Goal: Use online tool/utility: Utilize a website feature to perform a specific function

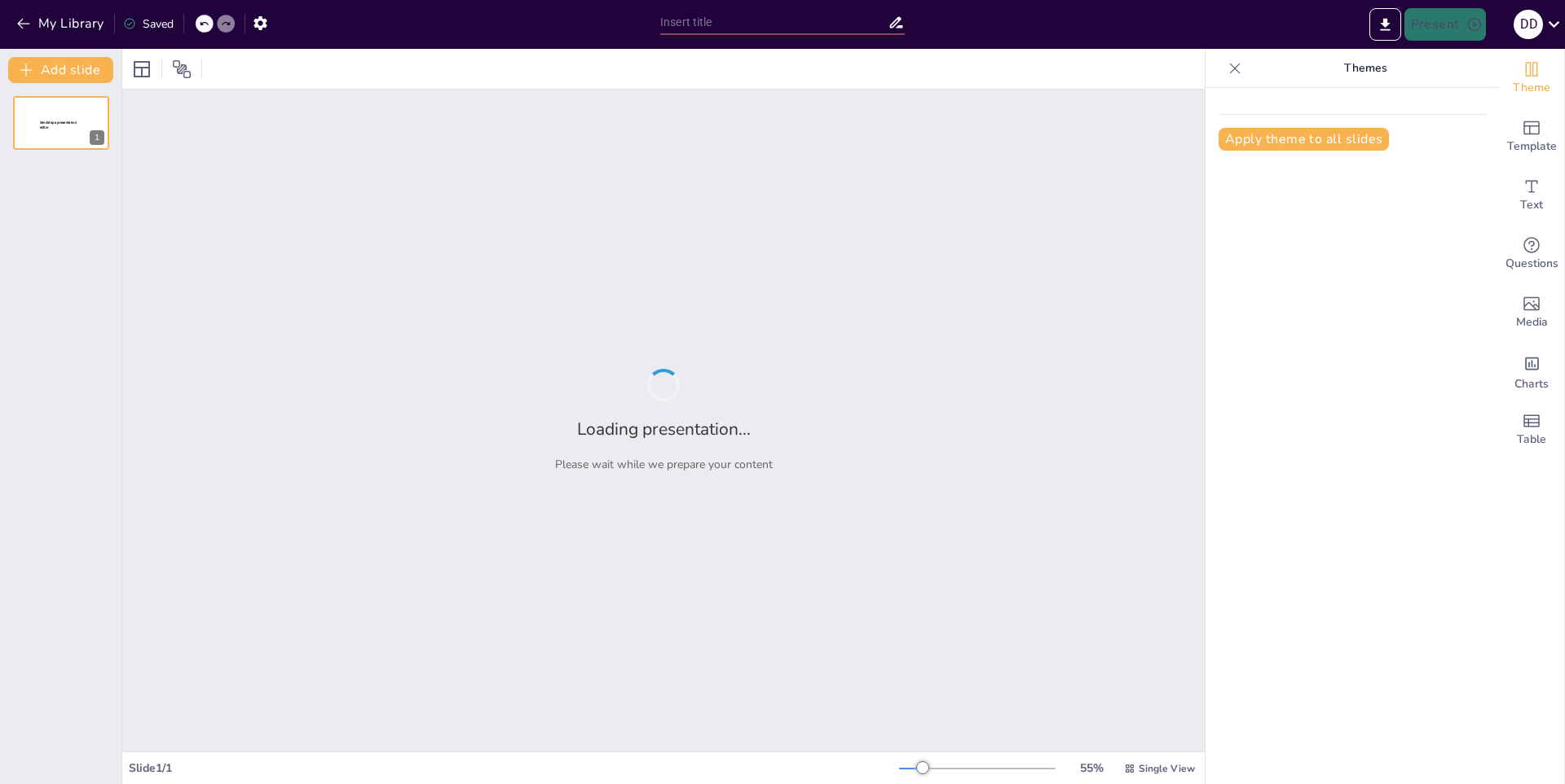
type input "Impacto de la Música en la Cultura y la Sociedad"
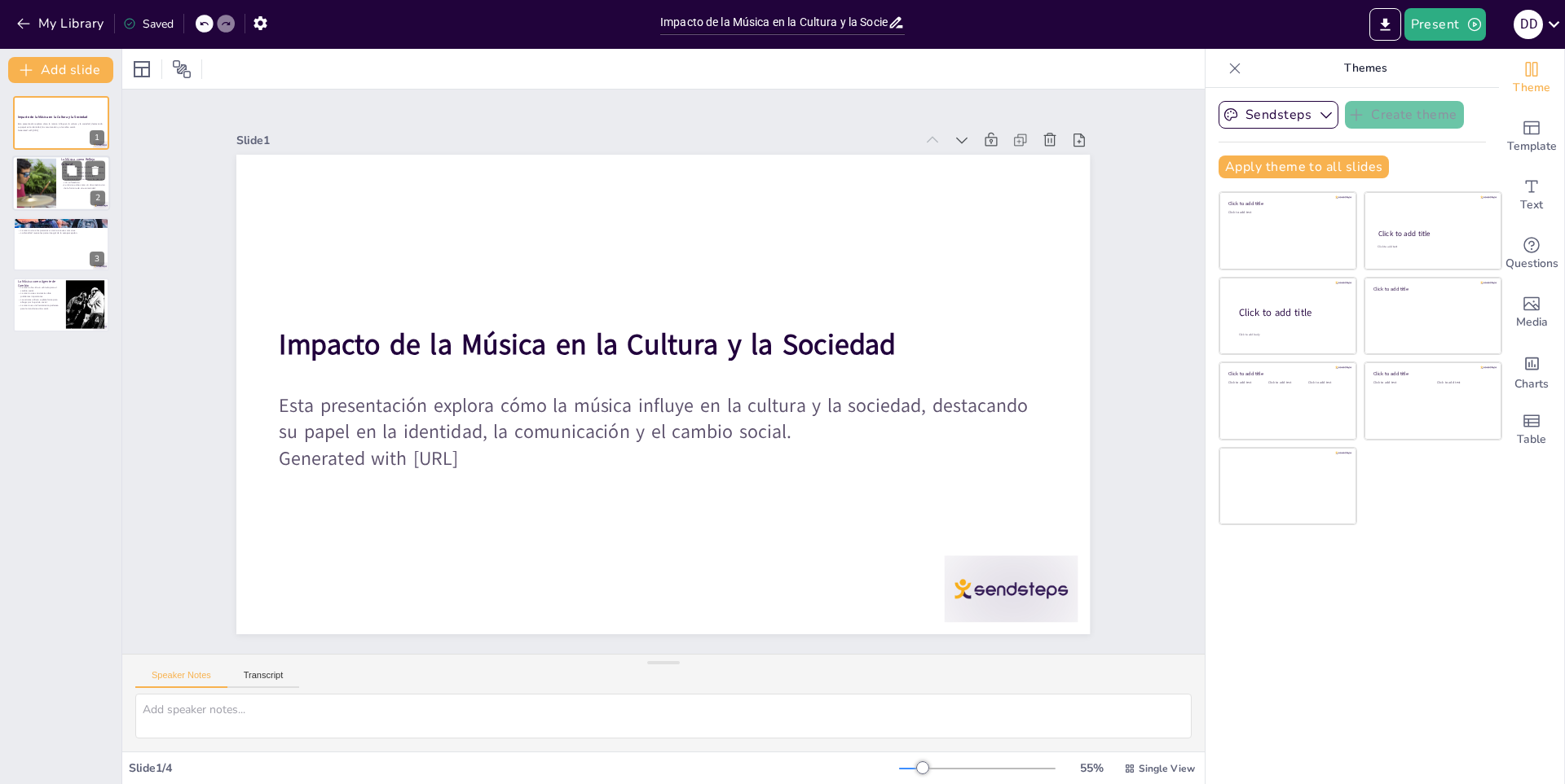
click at [81, 181] on p "La música educa y conecta a las personas con su herencia." at bounding box center [83, 181] width 44 height 6
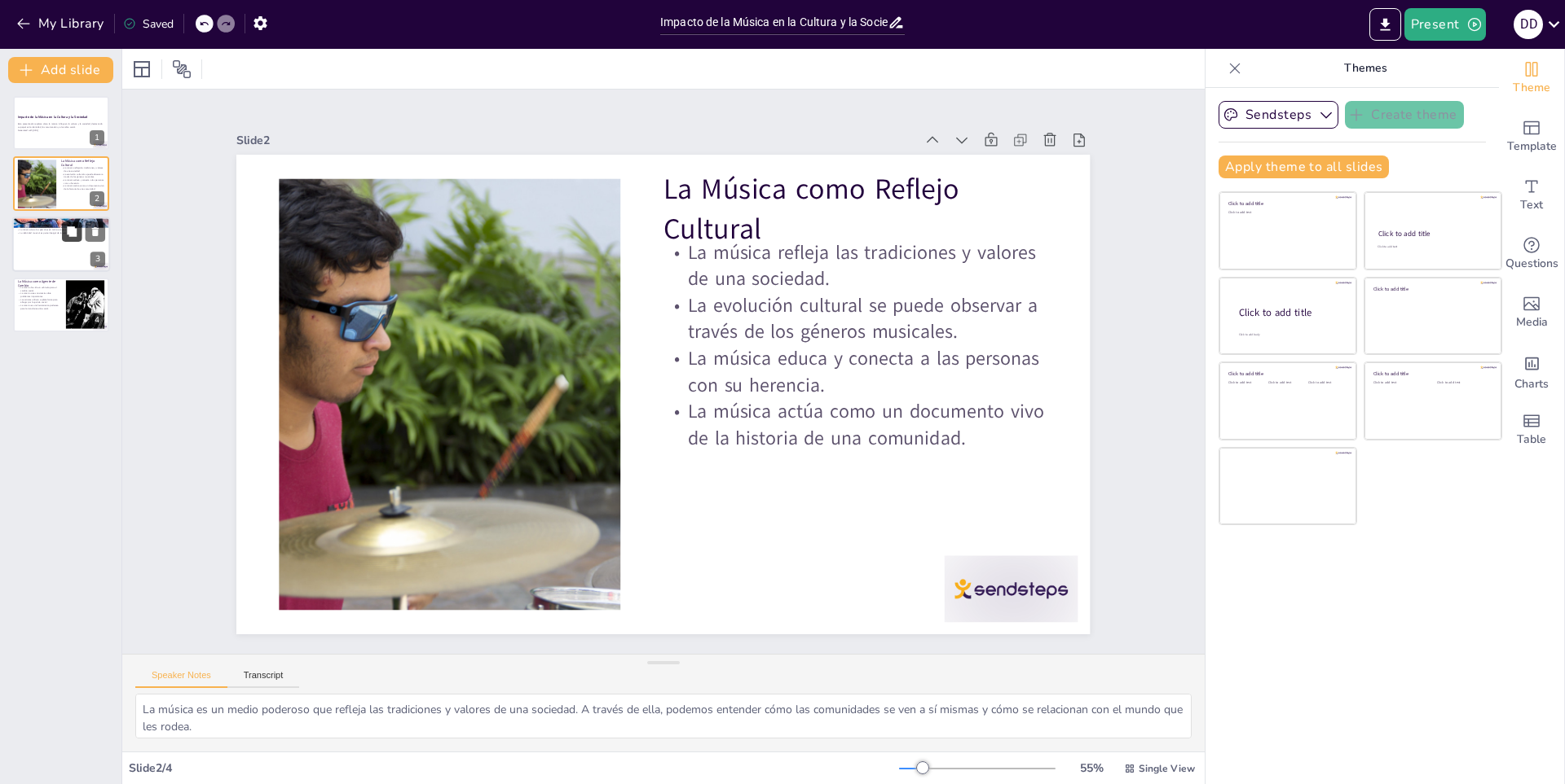
click at [76, 238] on button at bounding box center [71, 231] width 19 height 19
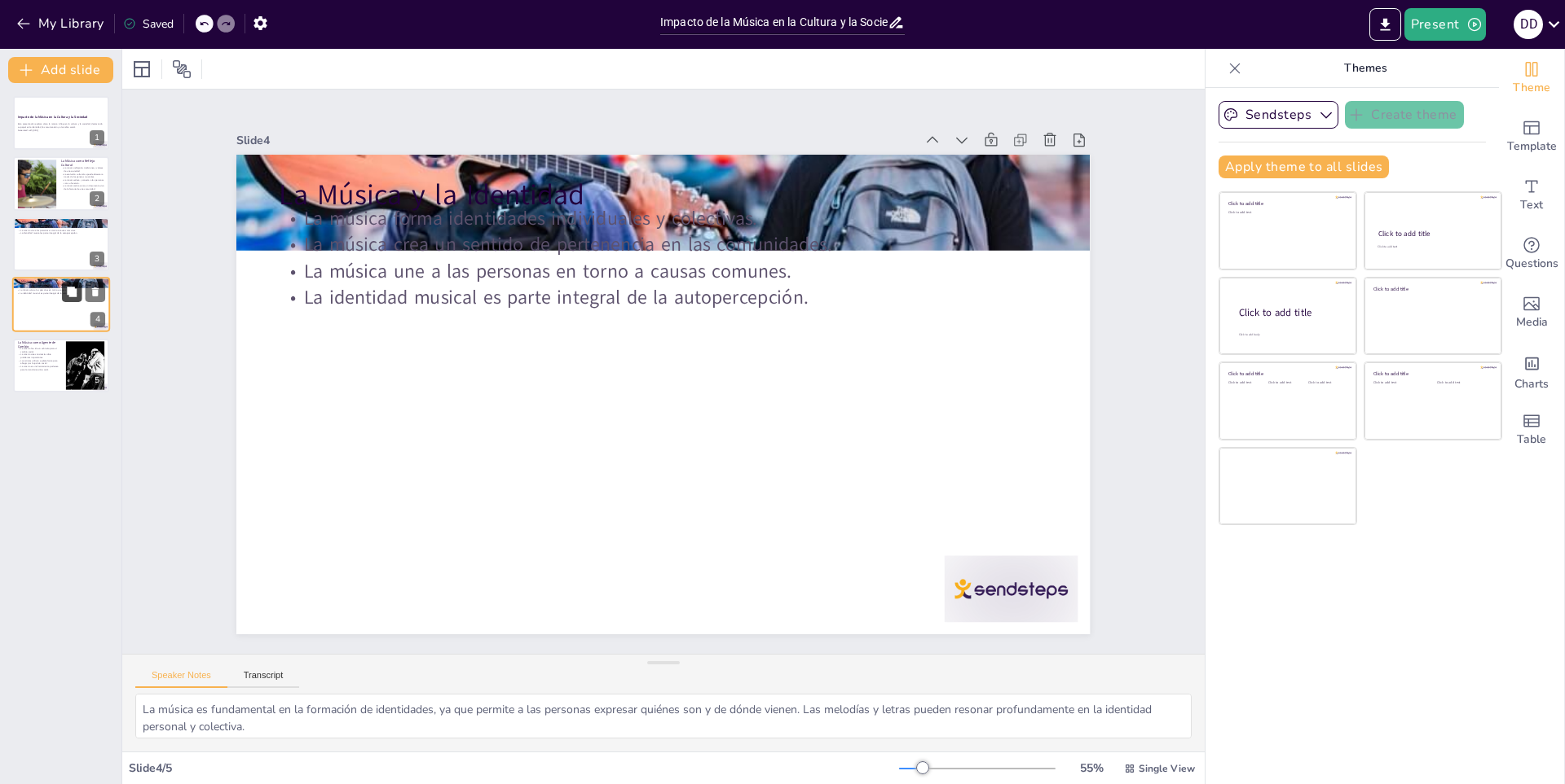
click at [73, 296] on icon at bounding box center [71, 291] width 10 height 10
click at [63, 419] on button at bounding box center [71, 413] width 19 height 19
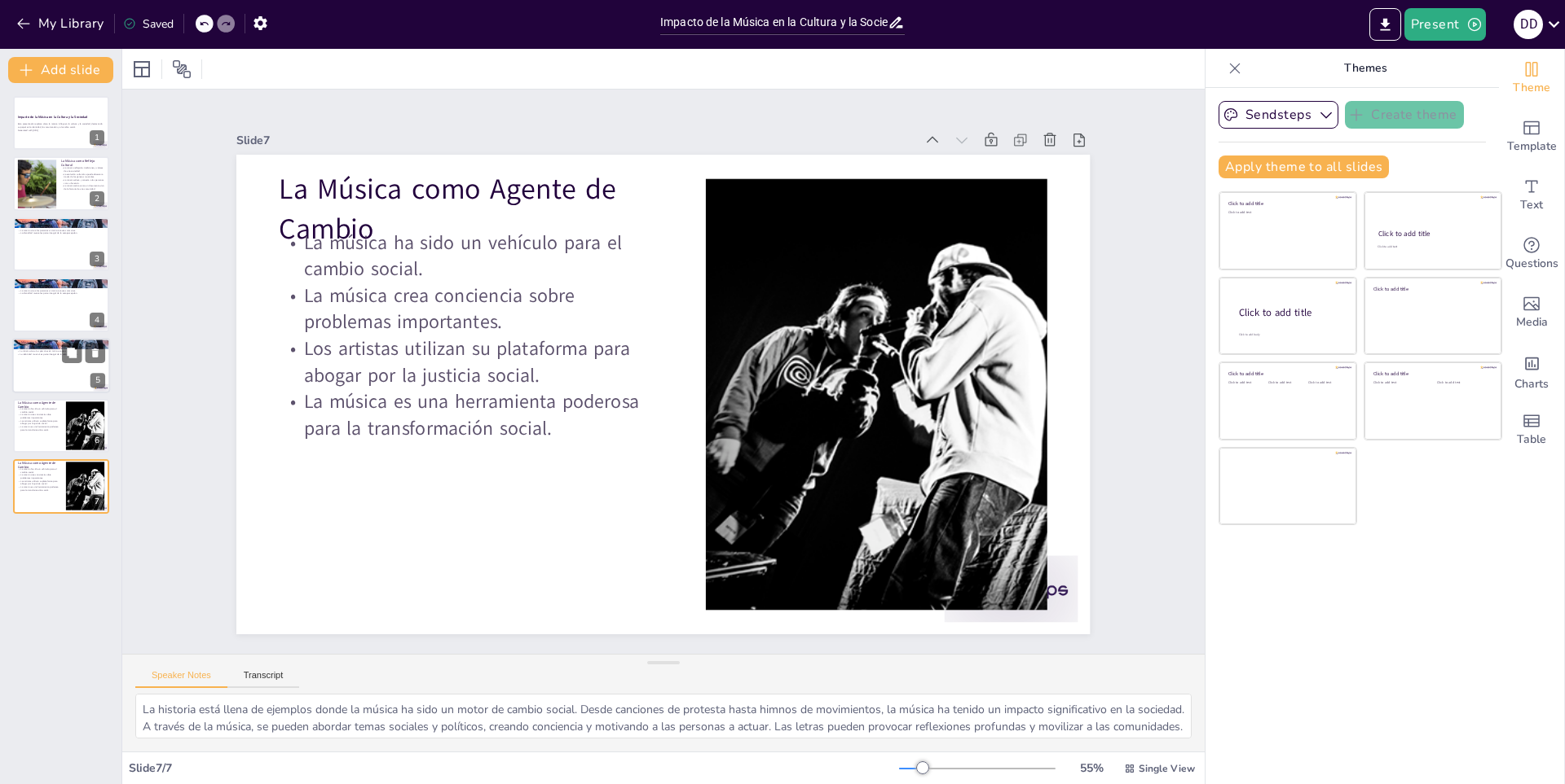
click at [59, 369] on div at bounding box center [61, 365] width 97 height 55
type textarea "La música es fundamental en la formación de identidades, ya que permite a las p…"
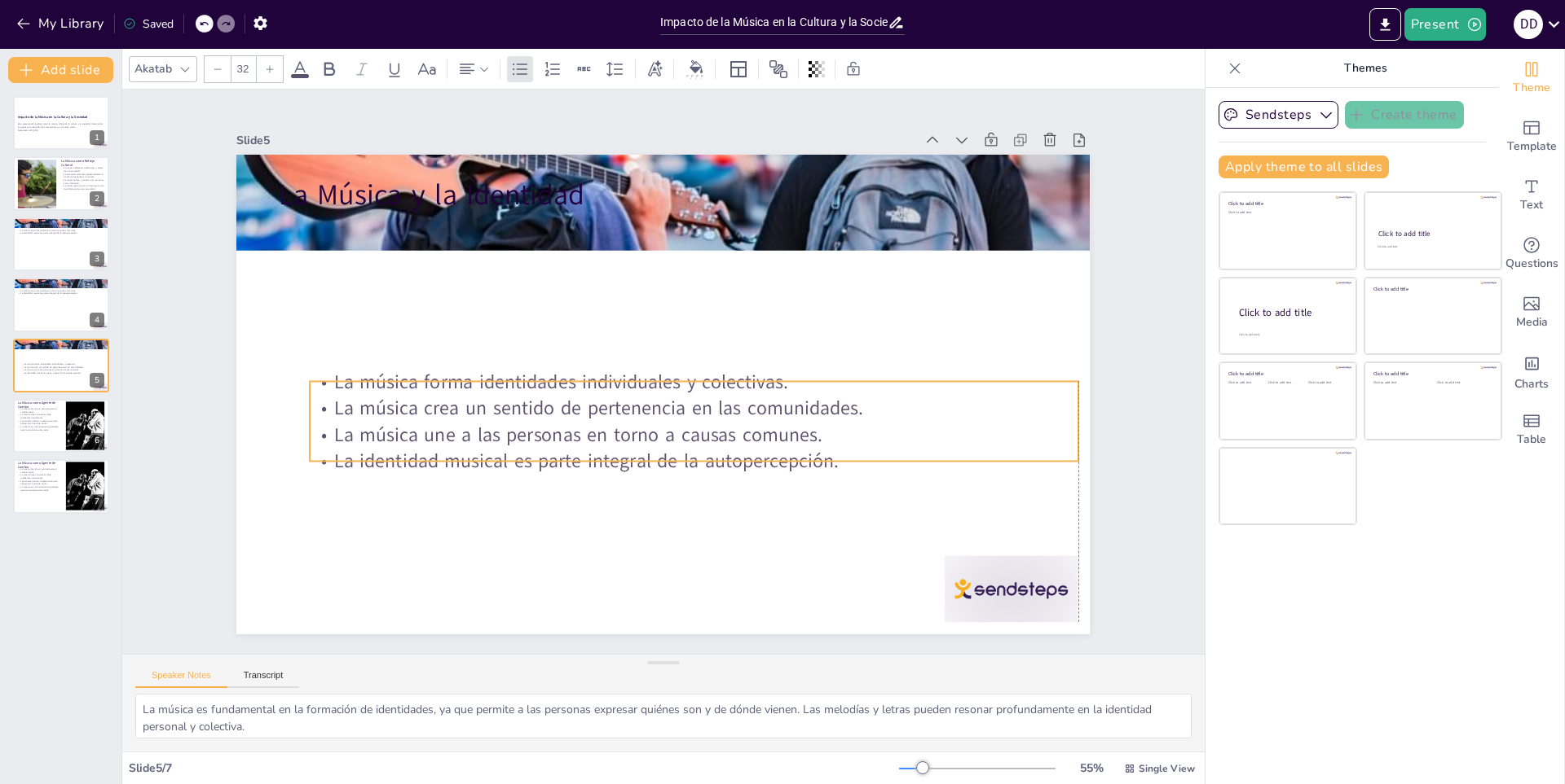
drag, startPoint x: 393, startPoint y: 265, endPoint x: 417, endPoint y: 429, distance: 165.7
click at [417, 429] on p "La música une a las personas en torno a causas comunes." at bounding box center [687, 438] width 767 height 107
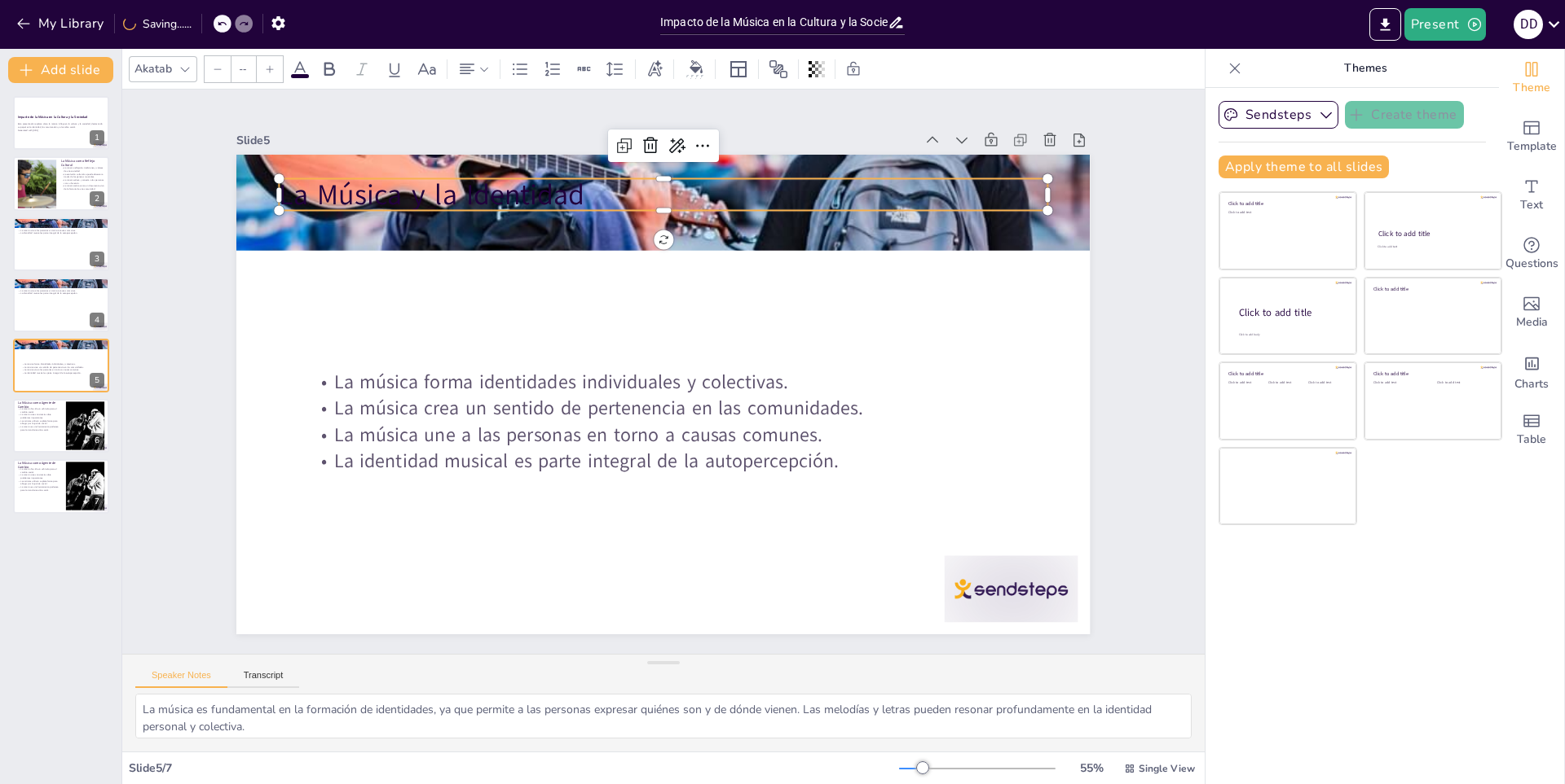
type input "48"
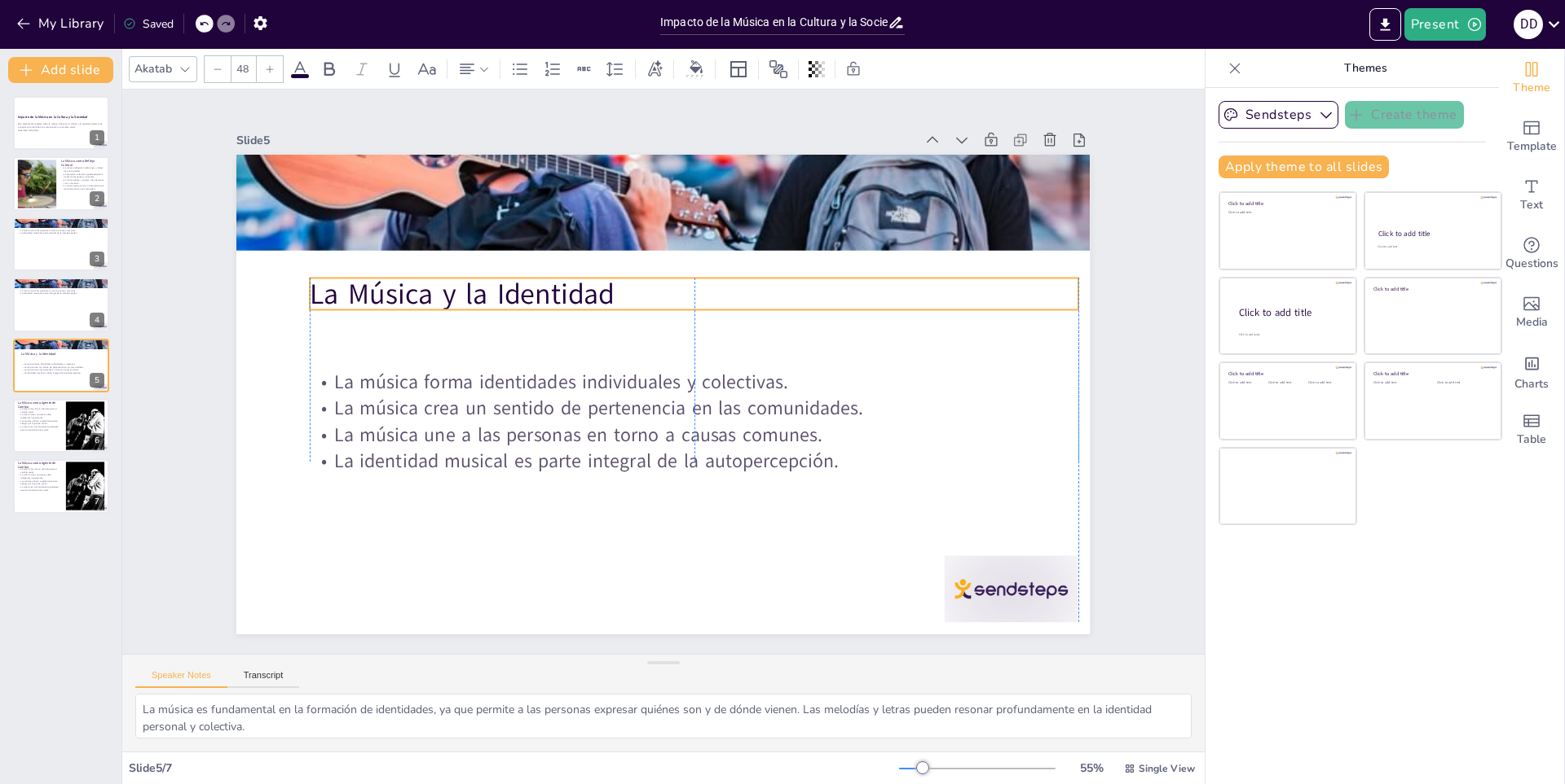
drag, startPoint x: 398, startPoint y: 197, endPoint x: 433, endPoint y: 296, distance: 105.0
click at [433, 296] on p "La Música y la Identidad" at bounding box center [709, 302] width 759 height 199
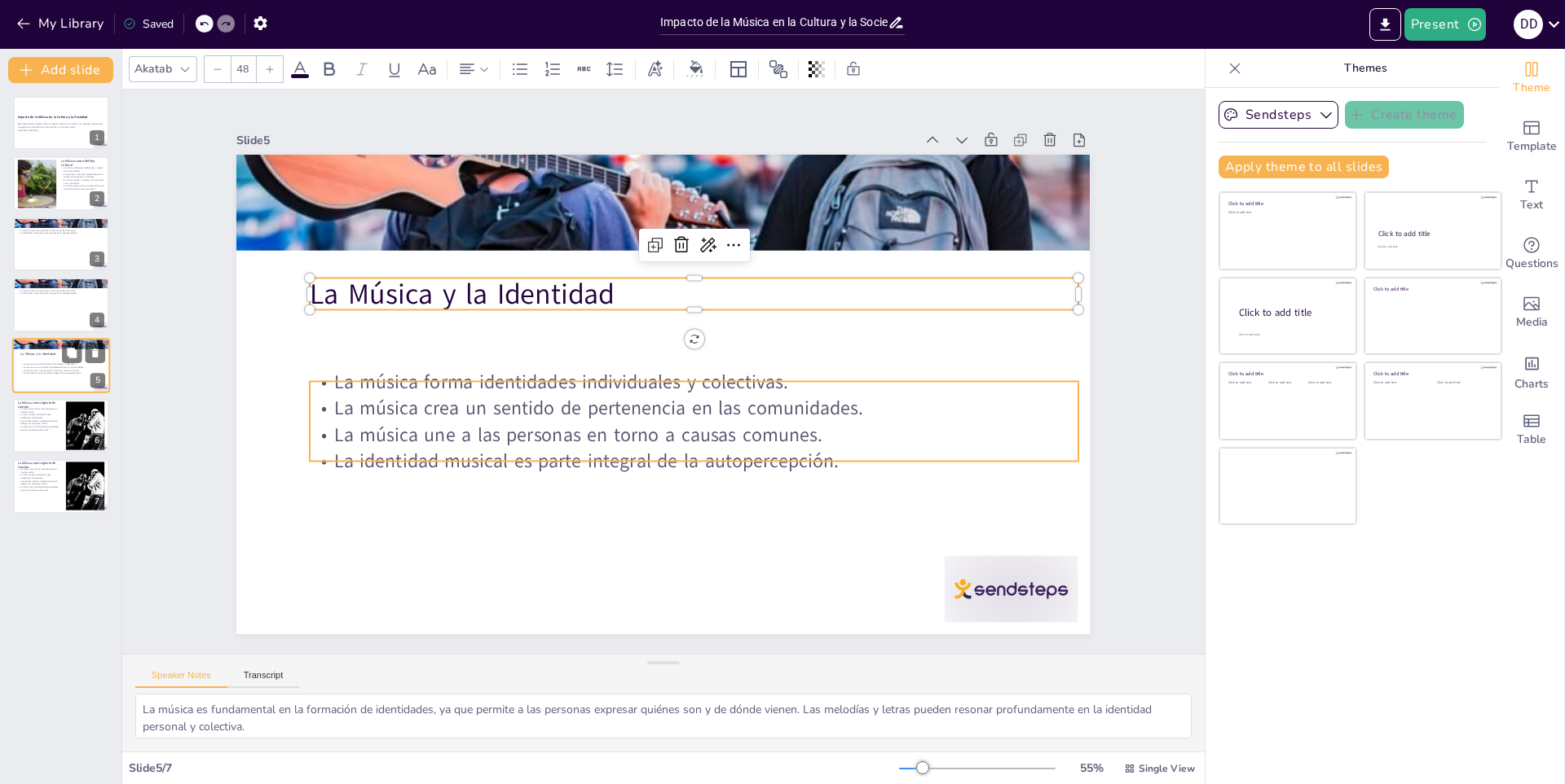
click at [53, 373] on p "La identidad musical es parte integral de la autopercepción." at bounding box center [64, 372] width 88 height 3
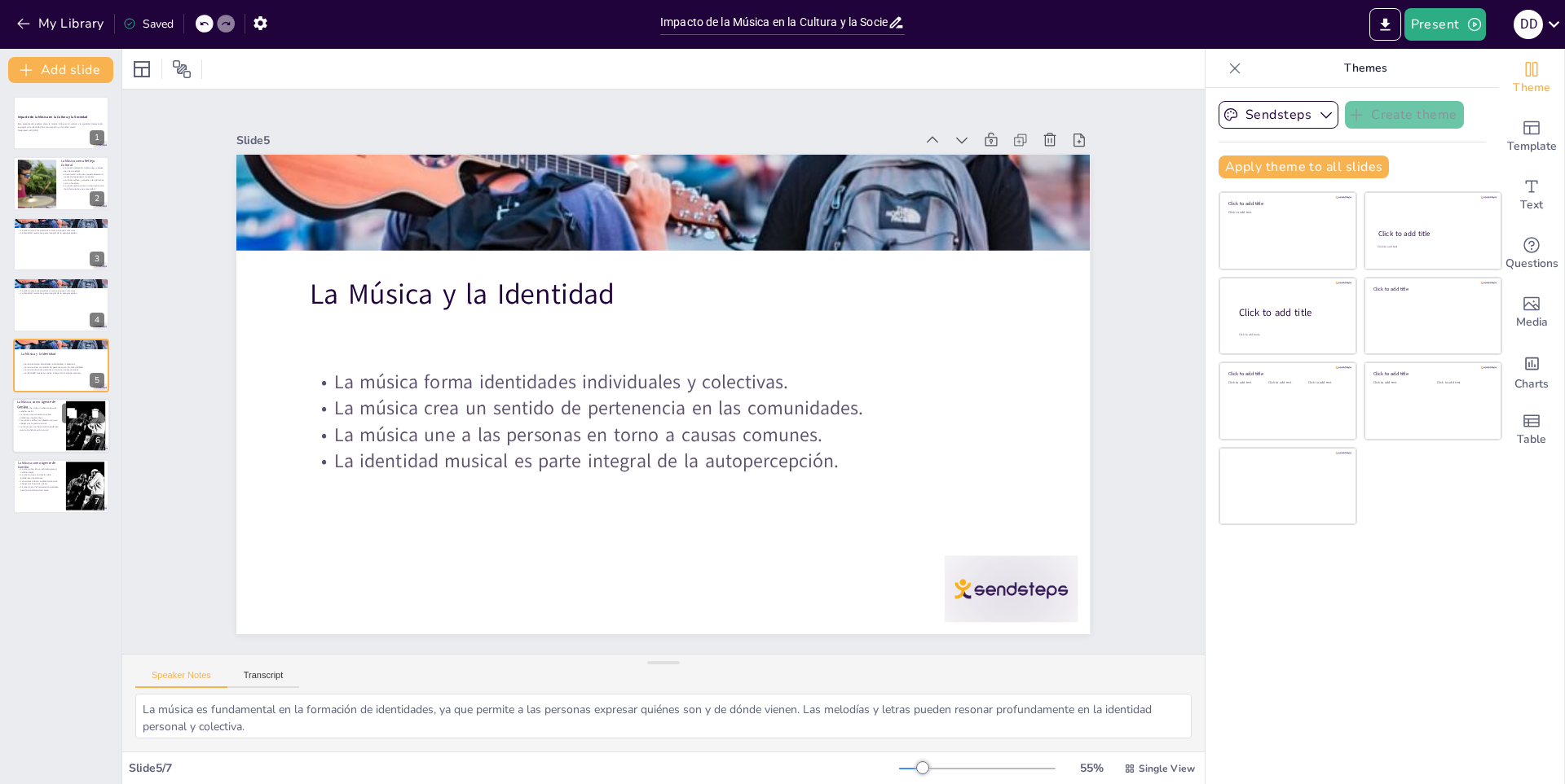
click at [72, 426] on div at bounding box center [86, 426] width 75 height 50
type textarea "La historia está llena de ejemplos donde la música ha sido un motor de cambio s…"
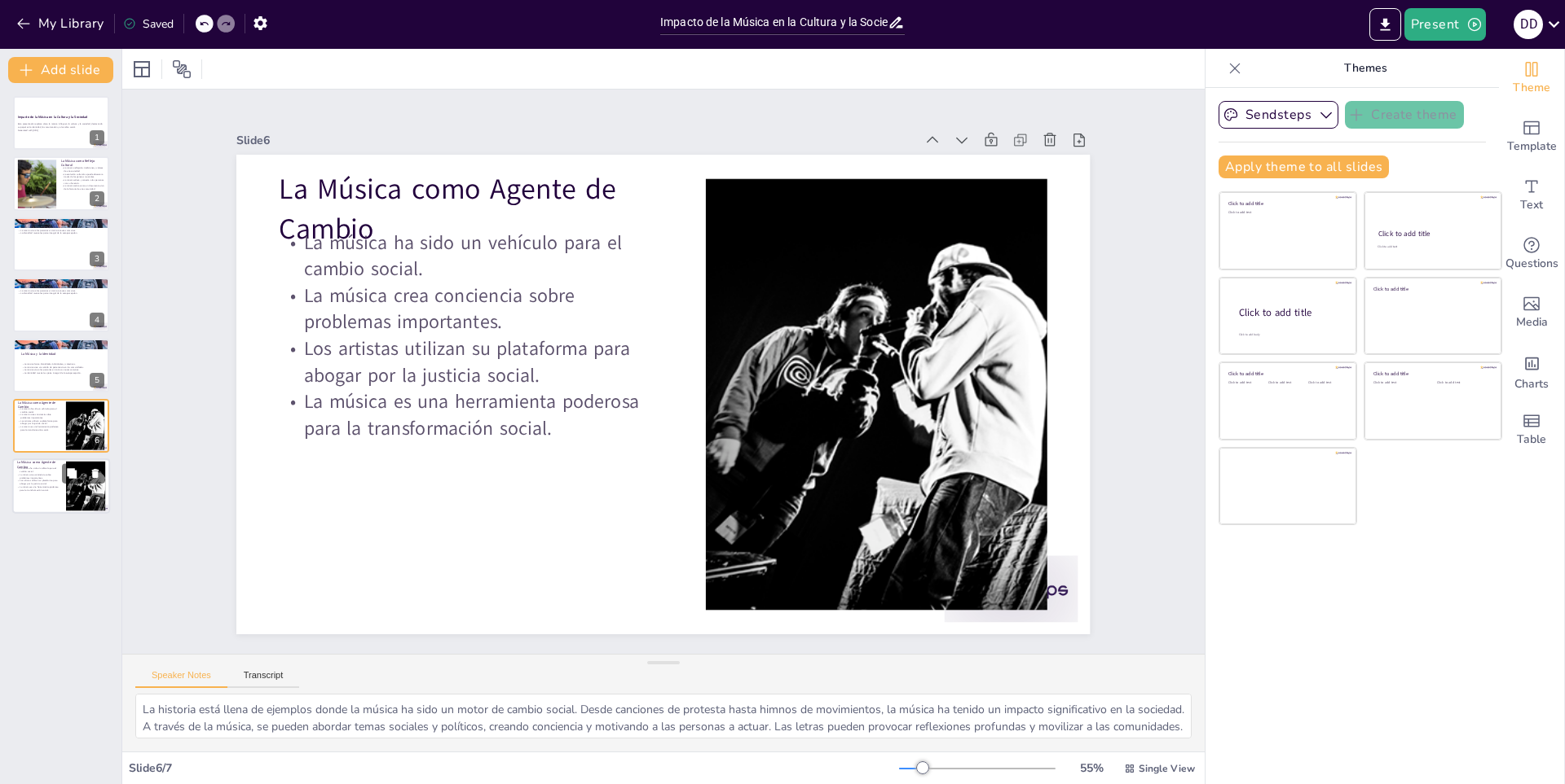
click at [70, 488] on div at bounding box center [86, 487] width 75 height 50
click at [64, 140] on div at bounding box center [61, 122] width 97 height 55
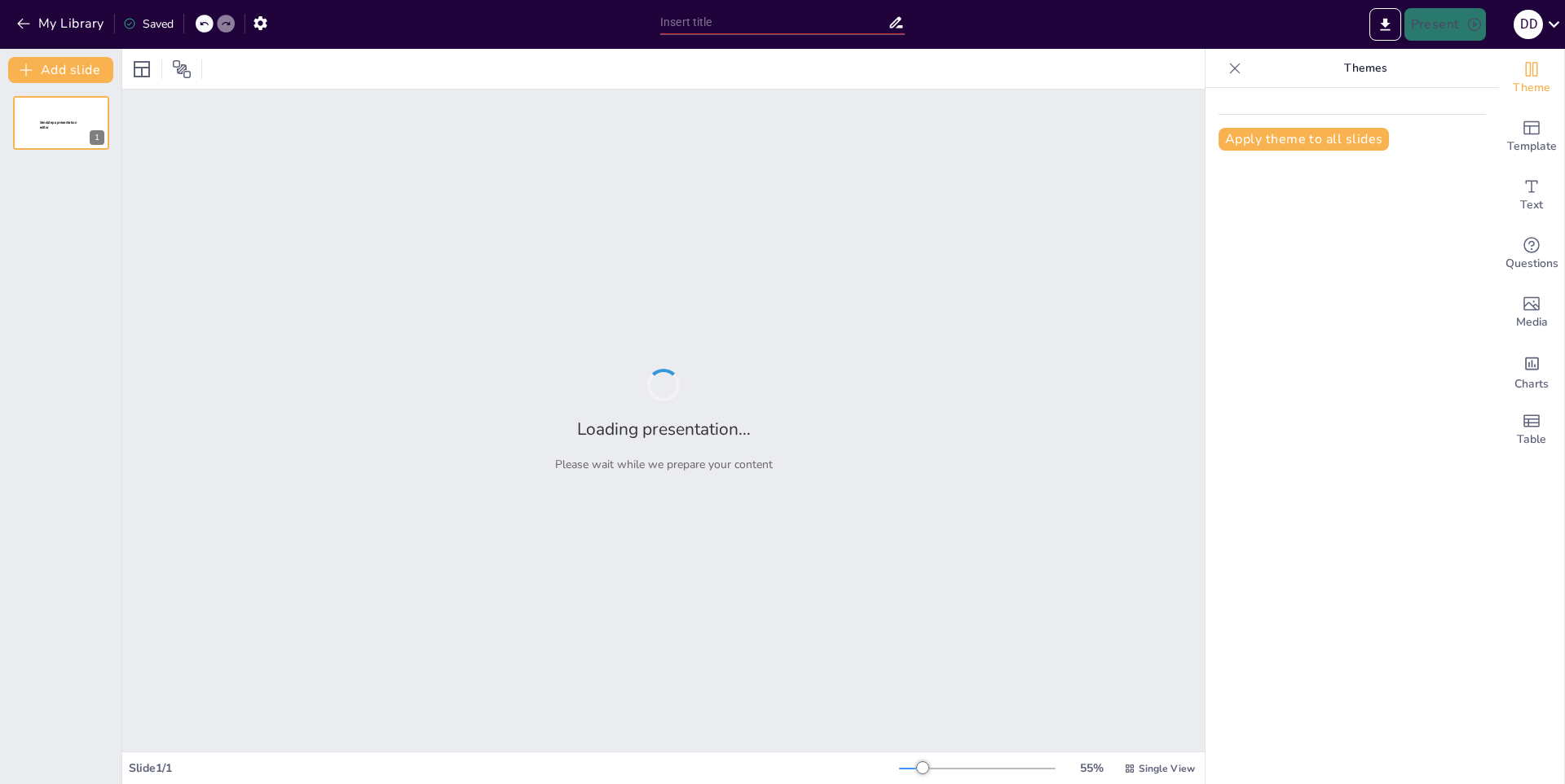
type input "Impacto de la Inteligencia Artificial en Diversos Sectores"
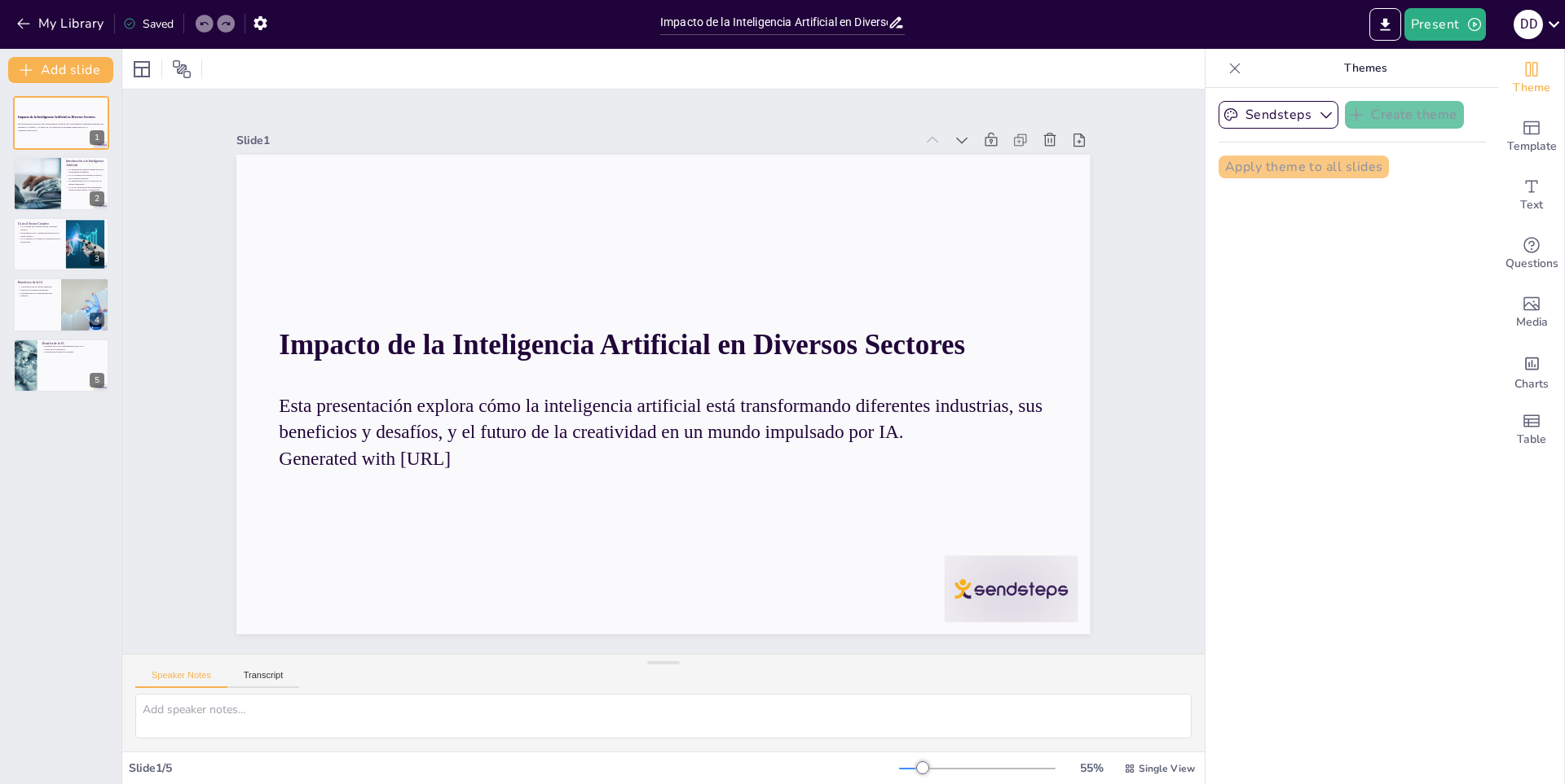
click at [1252, 328] on div "Sendsteps Create theme Apply theme to all slides" at bounding box center [1352, 436] width 293 height 696
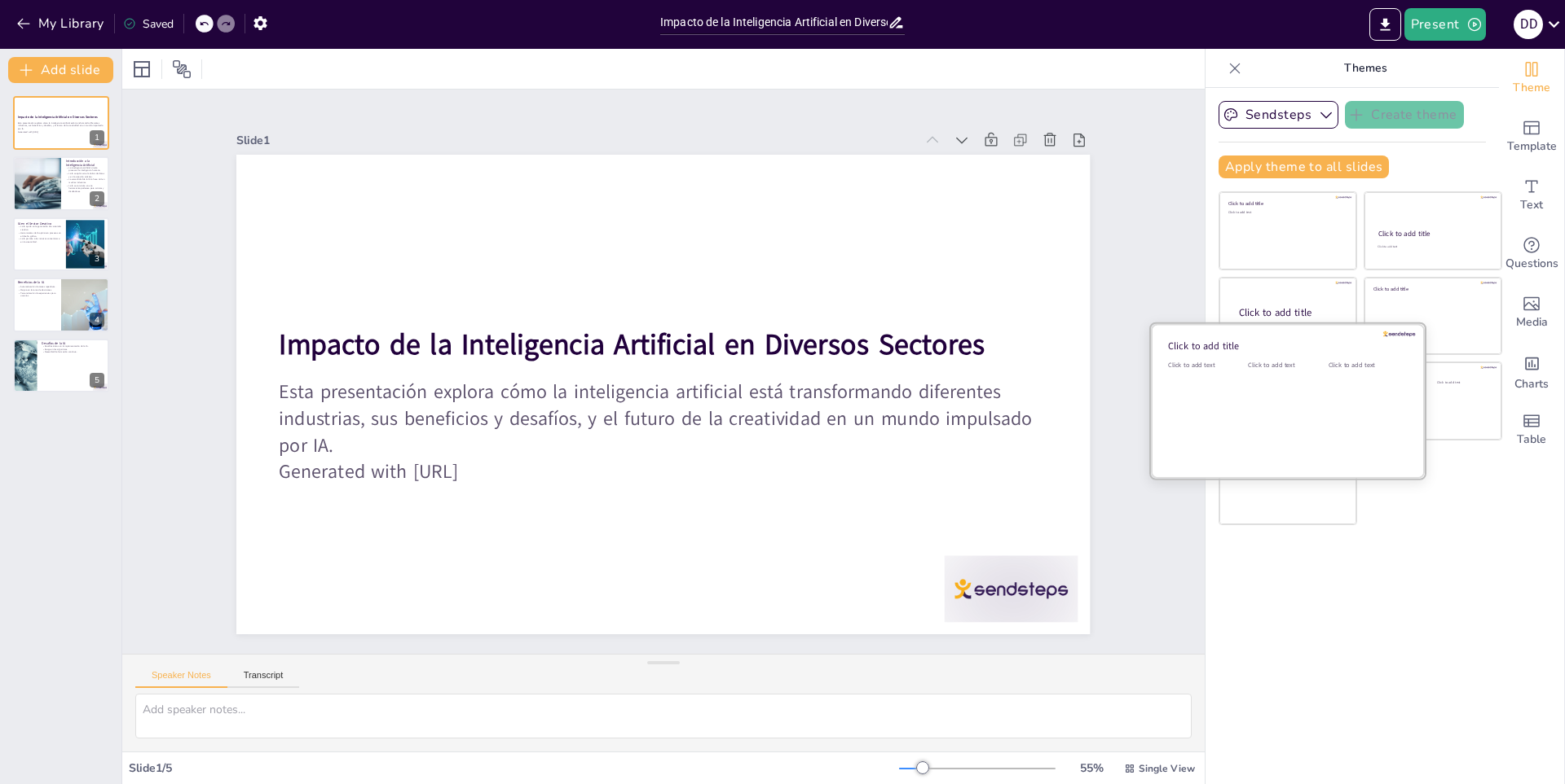
click at [1244, 324] on div "Click to add title Click to add text Click to add text Click to add text" at bounding box center [1288, 324] width 274 height 0
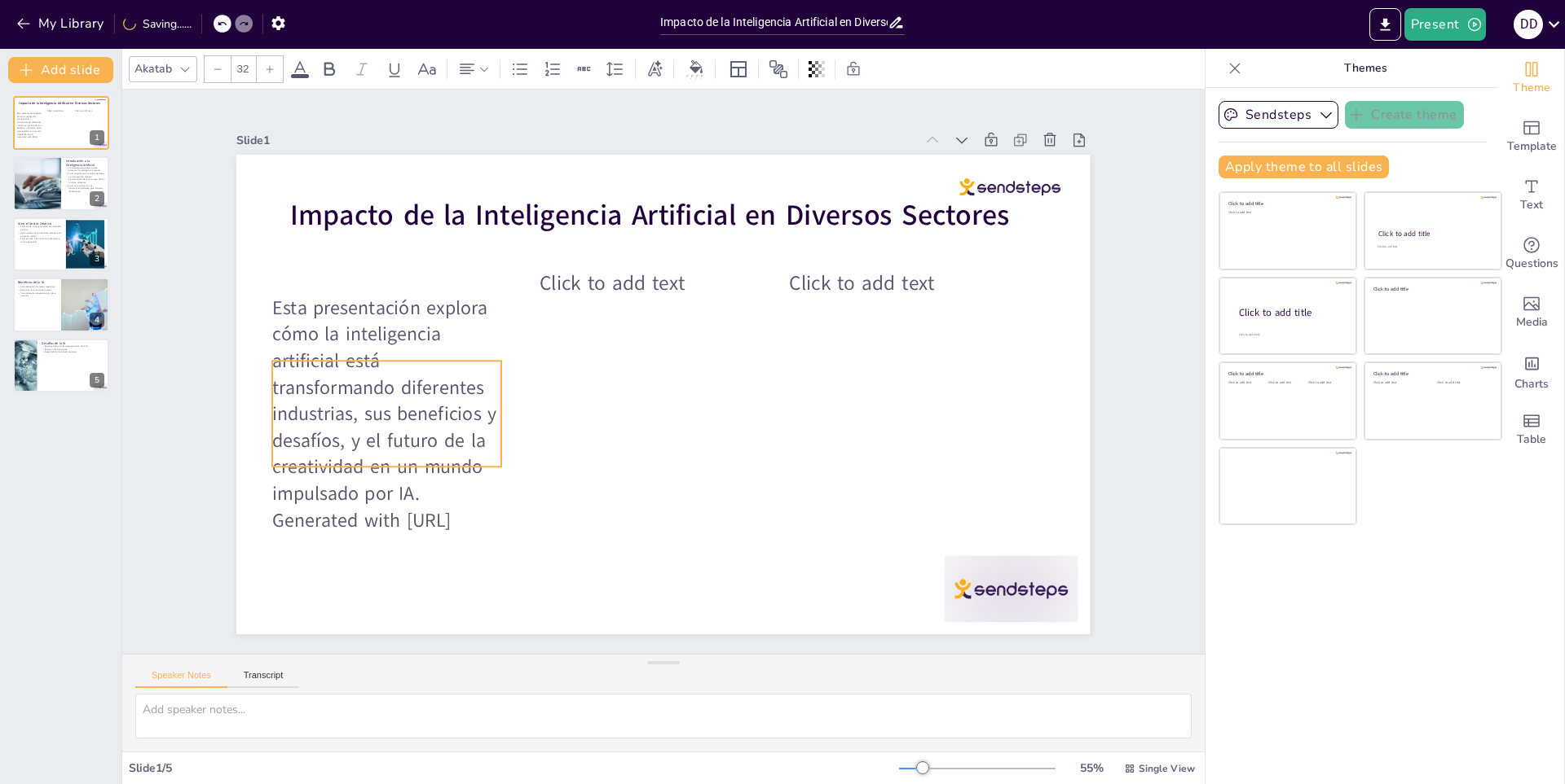
drag, startPoint x: 369, startPoint y: 295, endPoint x: 350, endPoint y: 386, distance: 93.0
click at [350, 386] on p "Esta presentación explora cómo la inteligencia artificial está transformando di…" at bounding box center [398, 285] width 295 height 286
click at [50, 194] on div at bounding box center [36, 183] width 97 height 55
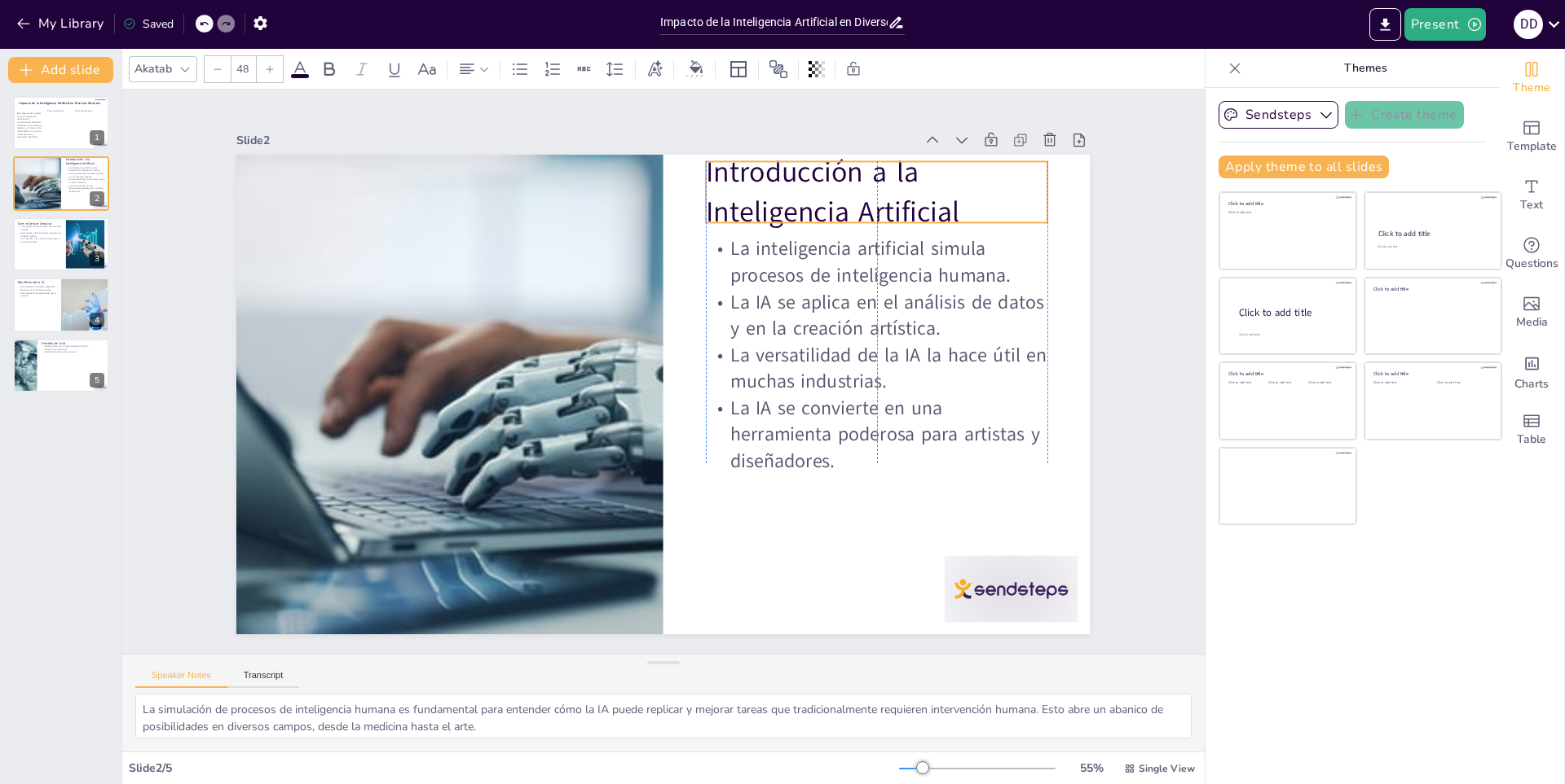
drag, startPoint x: 774, startPoint y: 211, endPoint x: 780, endPoint y: 194, distance: 18.0
click at [780, 194] on p "Introducción a la Inteligencia Artificial" at bounding box center [894, 215] width 348 height 115
click at [71, 312] on div at bounding box center [86, 304] width 71 height 55
type textarea "La automatización de tareas repetitivas es uno de los mayores beneficios que la…"
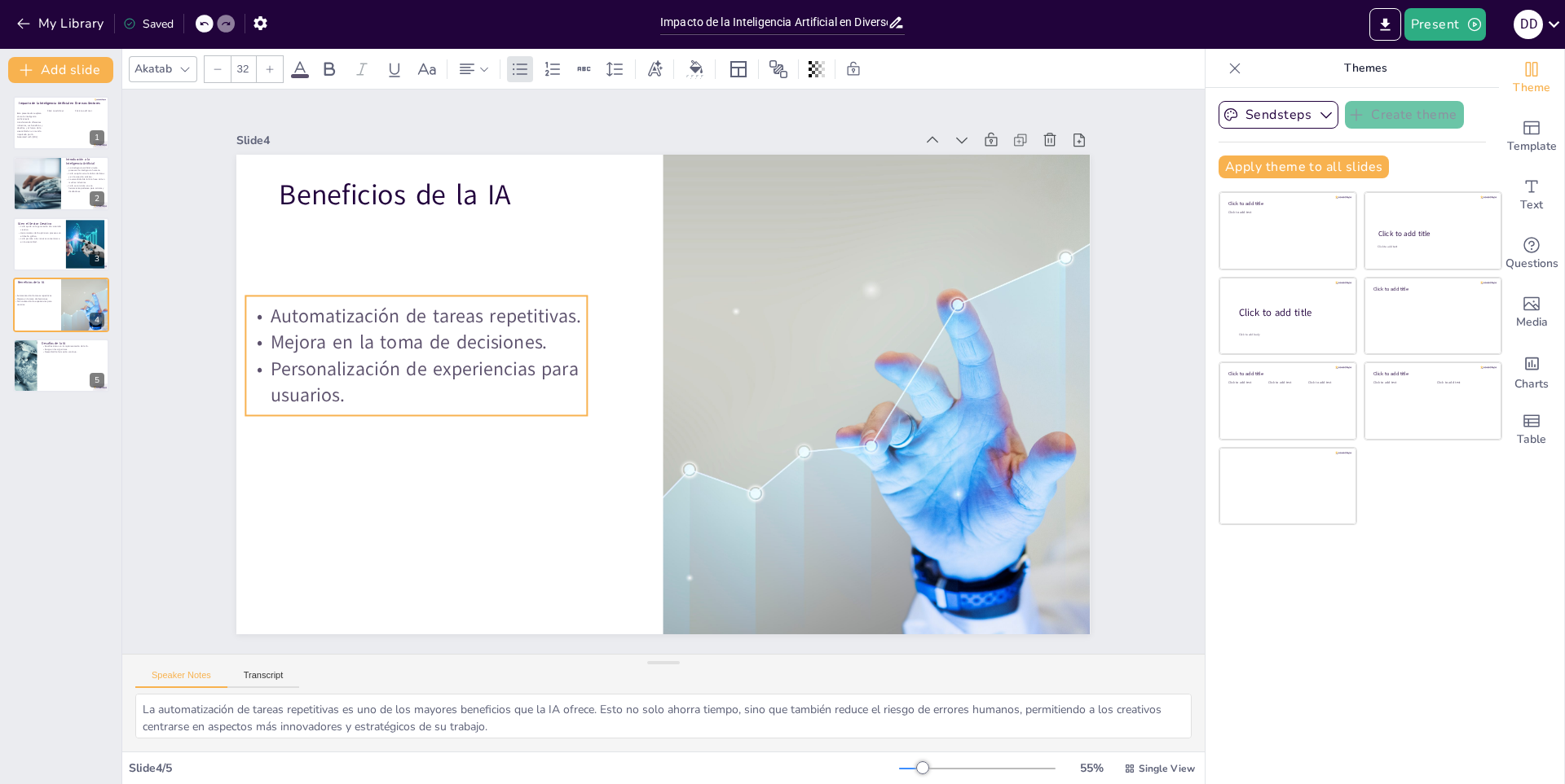
drag, startPoint x: 426, startPoint y: 257, endPoint x: 392, endPoint y: 338, distance: 87.8
click at [392, 338] on p "Mejora en la toma de decisiones." at bounding box center [421, 316] width 343 height 62
click at [86, 357] on button at bounding box center [96, 353] width 19 height 19
click at [48, 301] on p "Personalización de experiencias para usuarios." at bounding box center [33, 304] width 40 height 6
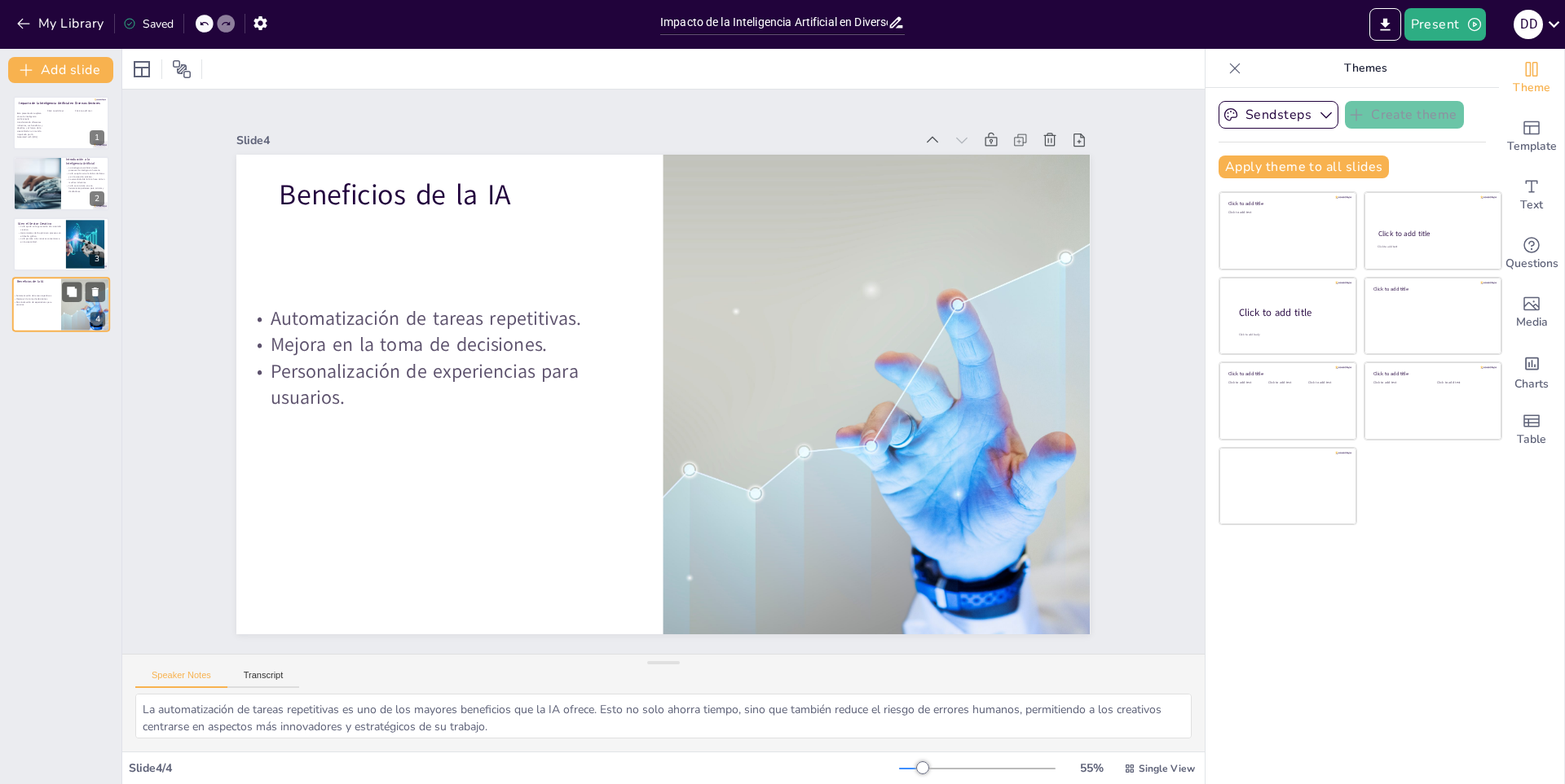
click at [30, 305] on p "Personalización de experiencias para usuarios." at bounding box center [33, 304] width 40 height 6
